Goal: Task Accomplishment & Management: Manage account settings

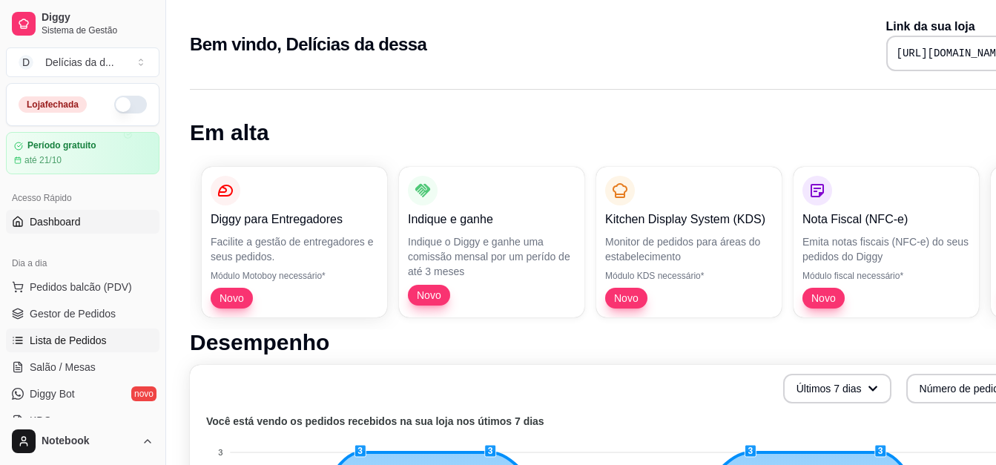
click at [90, 337] on span "Lista de Pedidos" at bounding box center [68, 340] width 77 height 15
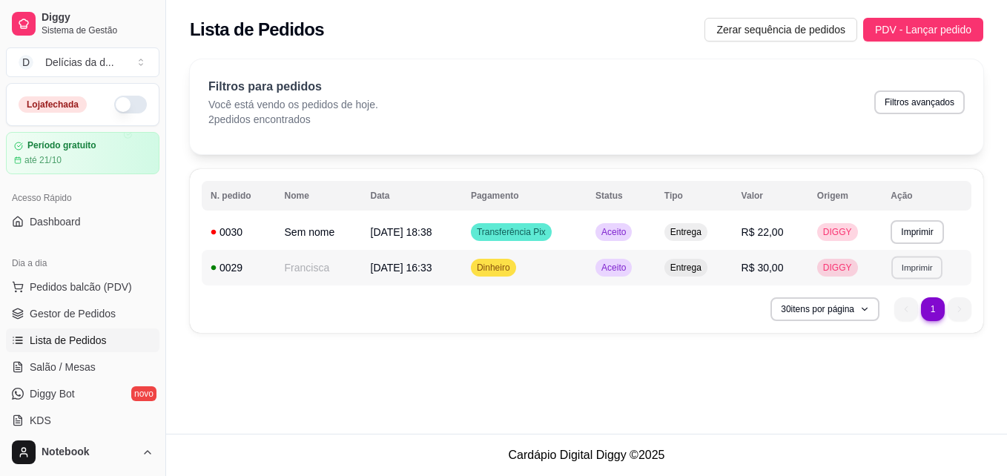
click at [914, 266] on button "Imprimir" at bounding box center [917, 267] width 51 height 23
click at [872, 322] on button "IMPRESSORA" at bounding box center [892, 319] width 104 height 23
click at [623, 231] on span "Aceito" at bounding box center [614, 232] width 30 height 12
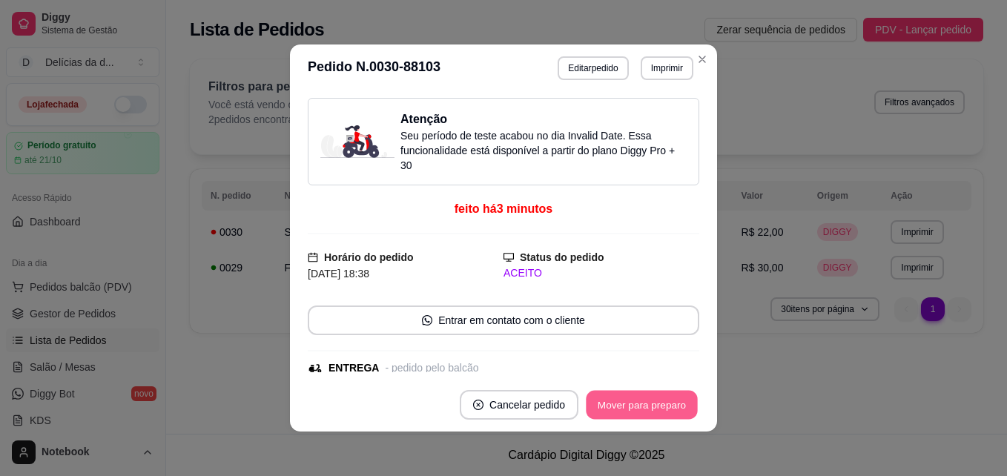
click at [633, 405] on button "Mover para preparo" at bounding box center [641, 405] width 111 height 29
click at [633, 405] on button "Mover para entrega" at bounding box center [642, 405] width 111 height 29
click at [609, 402] on button "Mover para finalizado" at bounding box center [638, 405] width 119 height 29
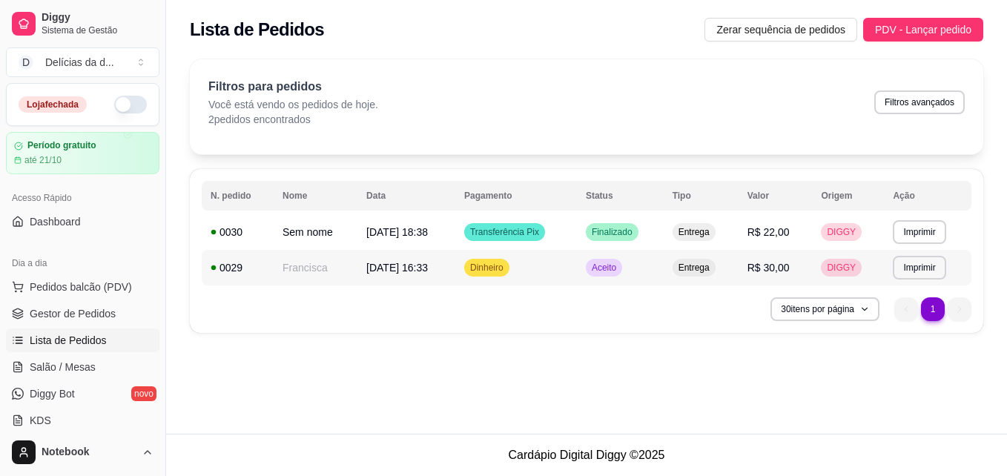
click at [599, 265] on div "Aceito" at bounding box center [604, 268] width 36 height 18
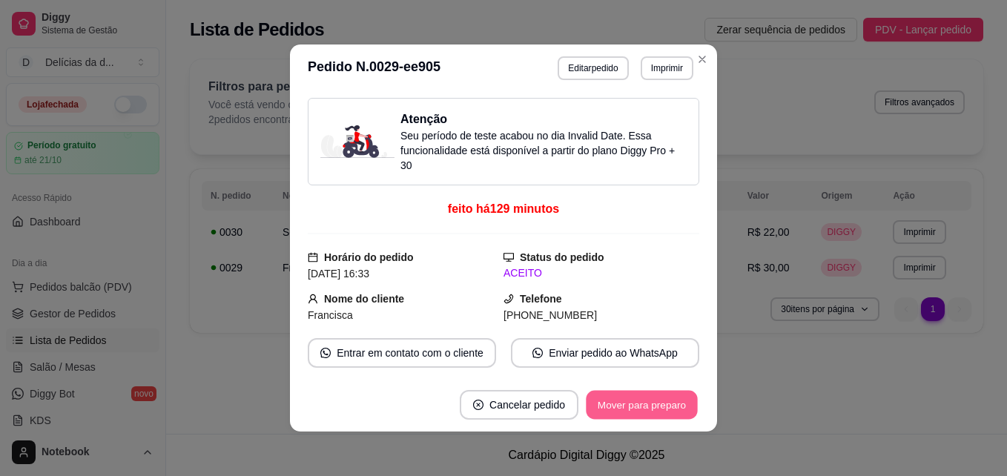
click at [622, 413] on button "Mover para preparo" at bounding box center [641, 405] width 111 height 29
click at [622, 413] on button "Mover para entrega" at bounding box center [642, 405] width 111 height 29
click at [622, 413] on button "Mover para finalizado" at bounding box center [638, 405] width 119 height 29
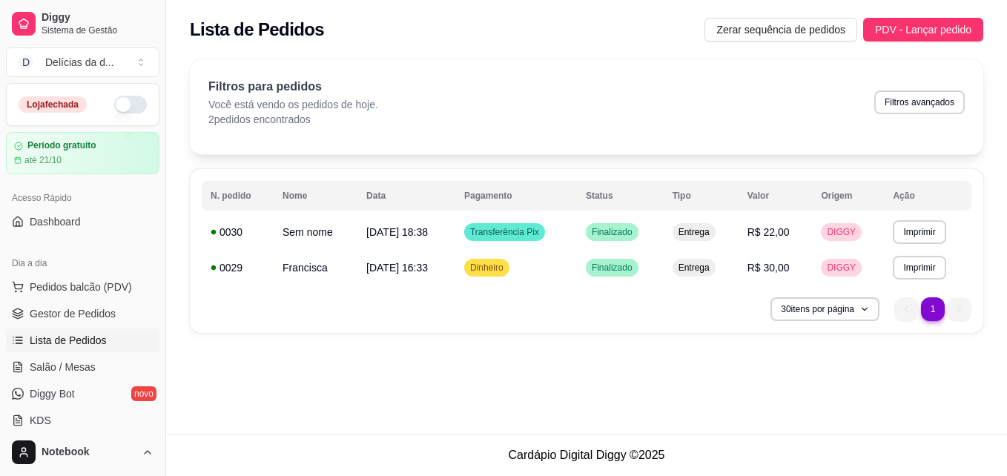
click at [123, 106] on button "button" at bounding box center [130, 105] width 33 height 18
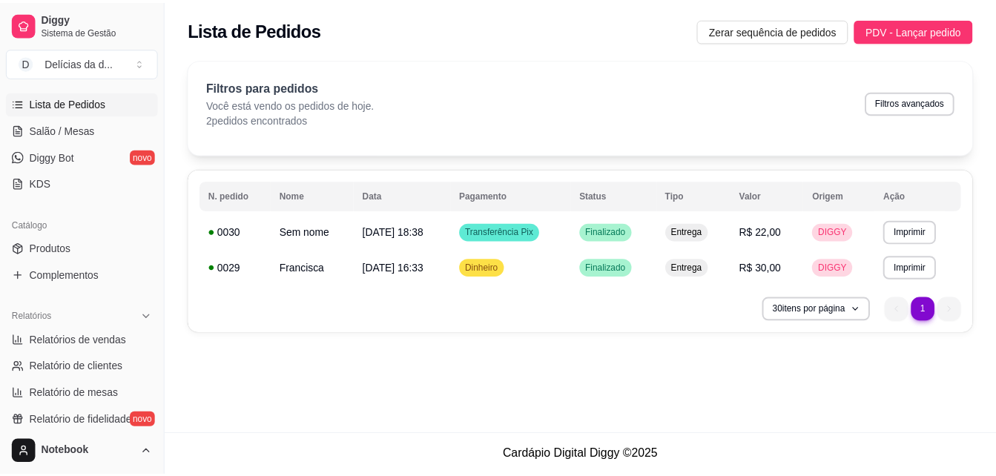
scroll to position [267, 0]
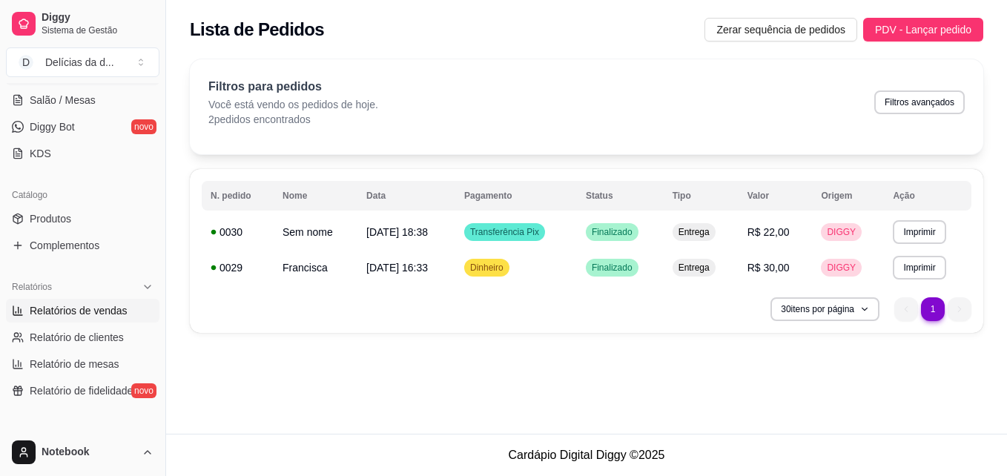
click at [108, 312] on span "Relatórios de vendas" at bounding box center [79, 310] width 98 height 15
select select "ALL"
select select "0"
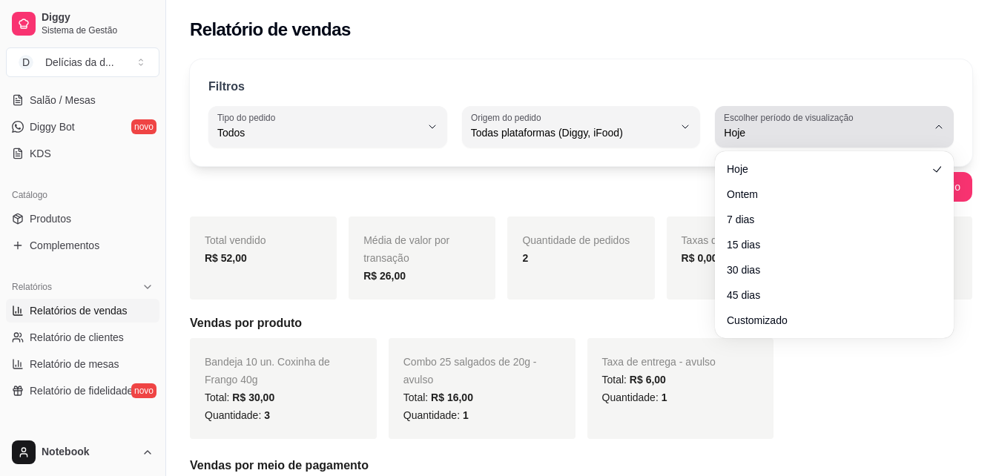
click at [935, 124] on icon "button" at bounding box center [939, 127] width 12 height 12
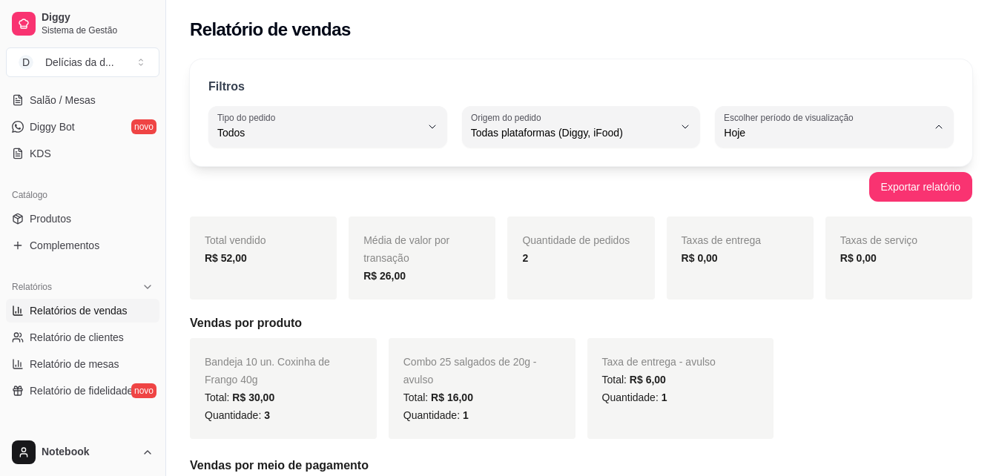
click at [869, 222] on span "7 dias" at bounding box center [827, 217] width 192 height 14
type input "7"
select select "7"
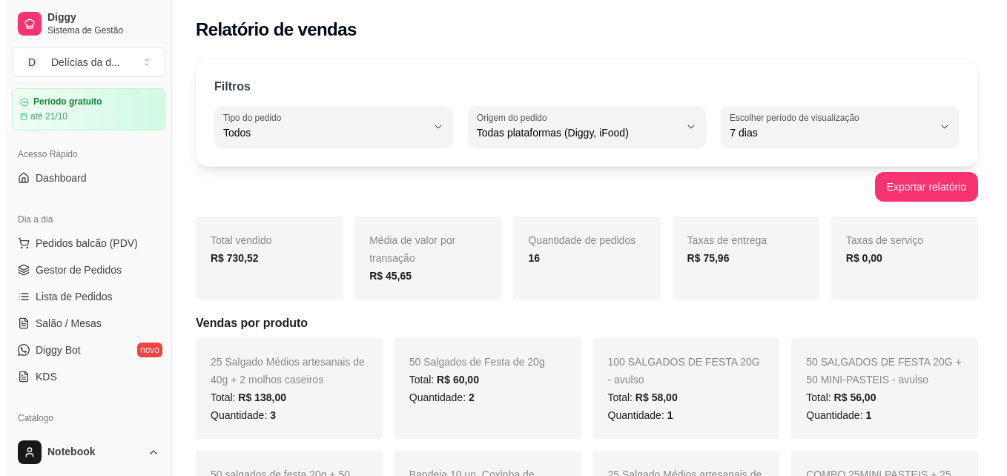
scroll to position [30, 0]
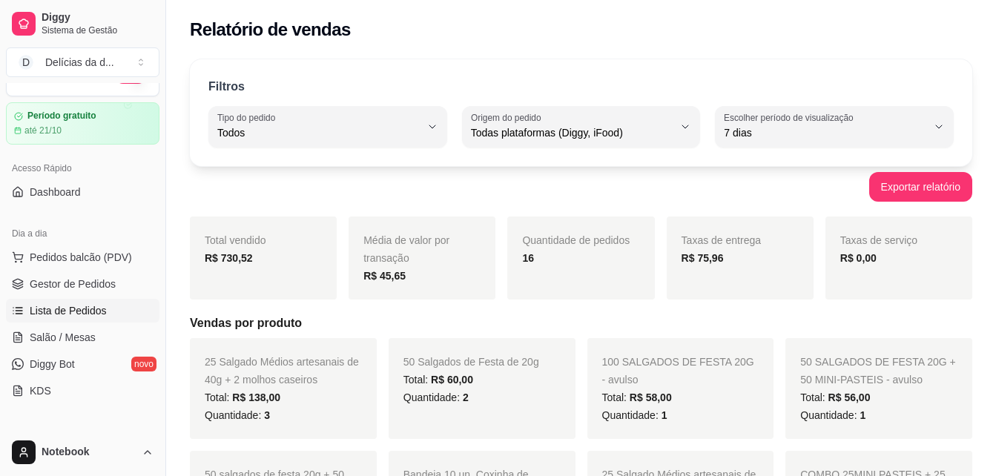
click at [53, 308] on span "Lista de Pedidos" at bounding box center [68, 310] width 77 height 15
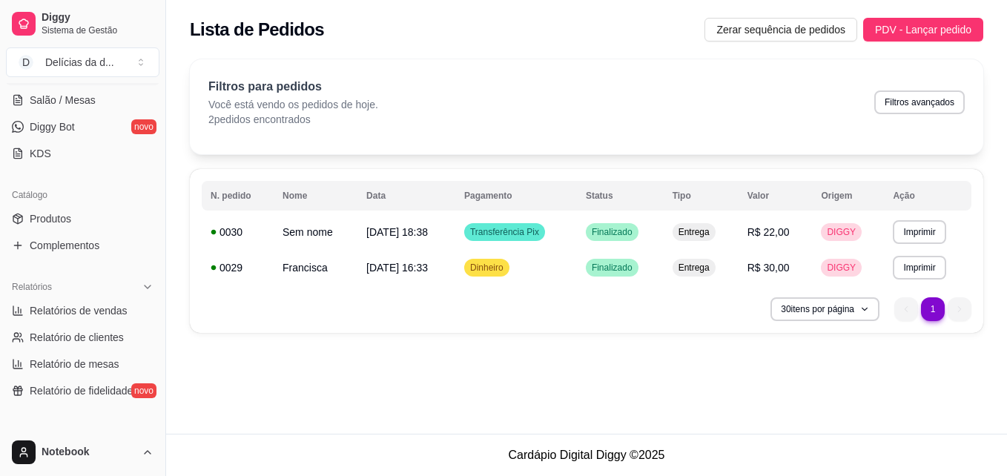
scroll to position [297, 0]
